Goal: Navigation & Orientation: Find specific page/section

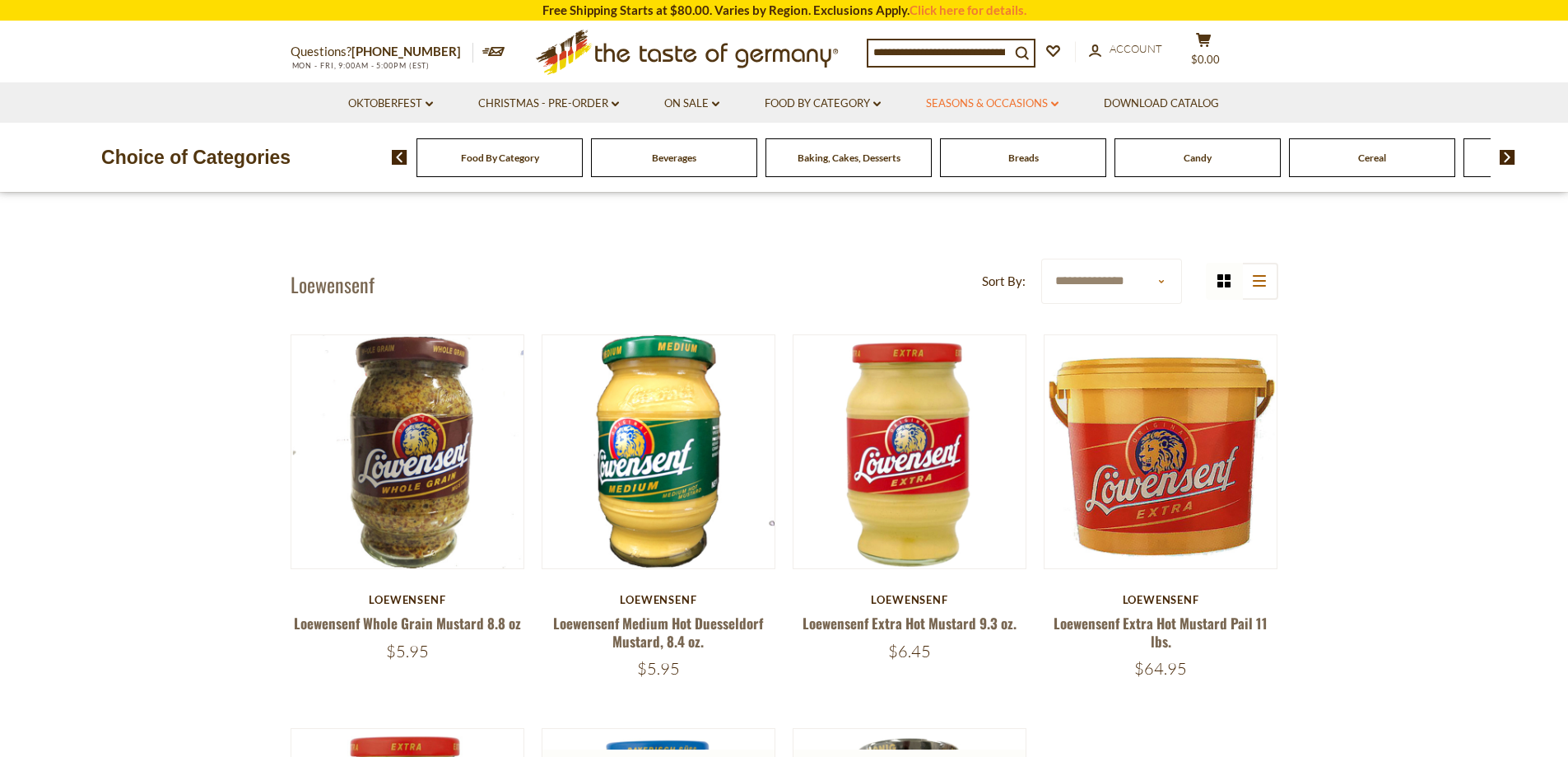
click at [1045, 96] on link "Seasons & Occasions dropdown_arrow" at bounding box center [992, 103] width 133 height 18
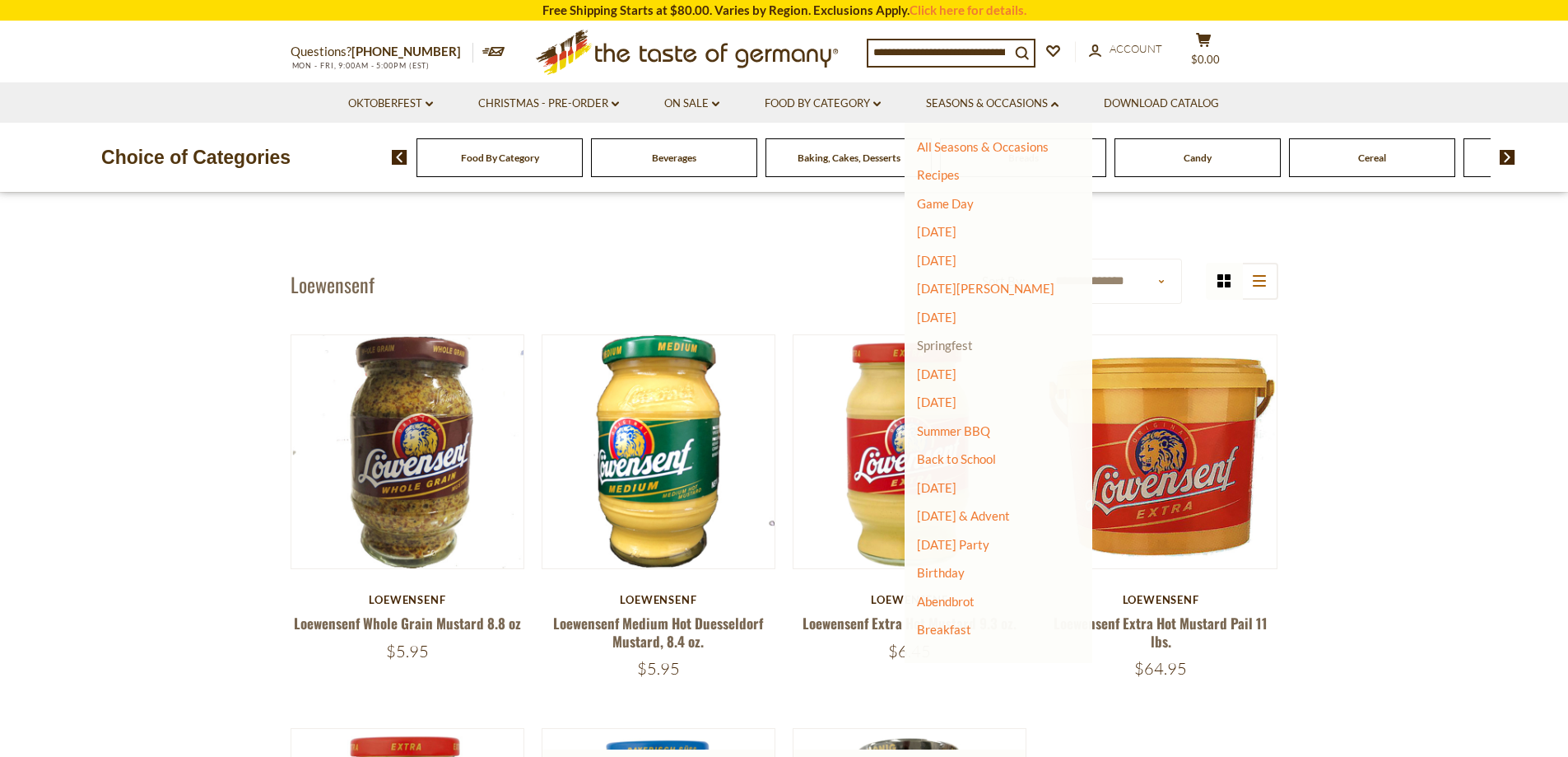
click at [953, 346] on link "Springfest" at bounding box center [945, 345] width 56 height 15
